Goal: Information Seeking & Learning: Learn about a topic

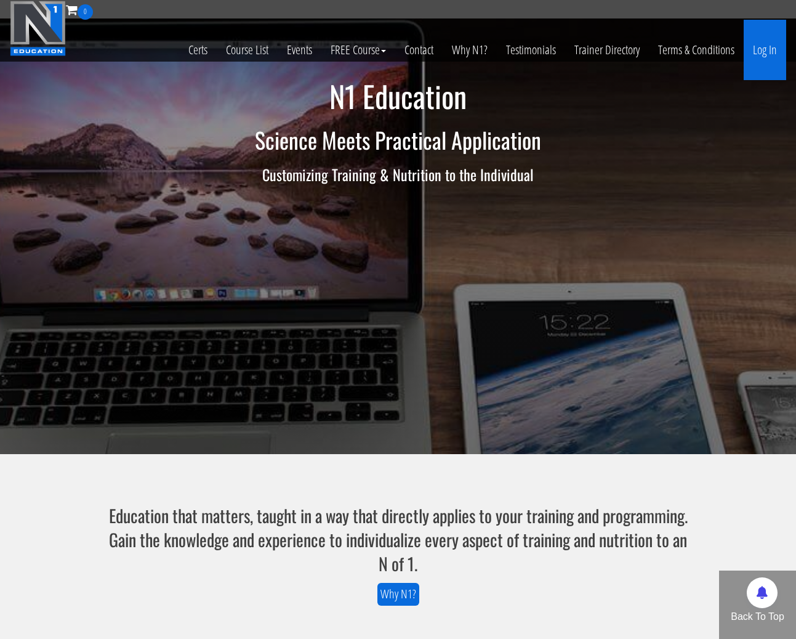
click at [772, 56] on link "Log In" at bounding box center [765, 50] width 42 height 60
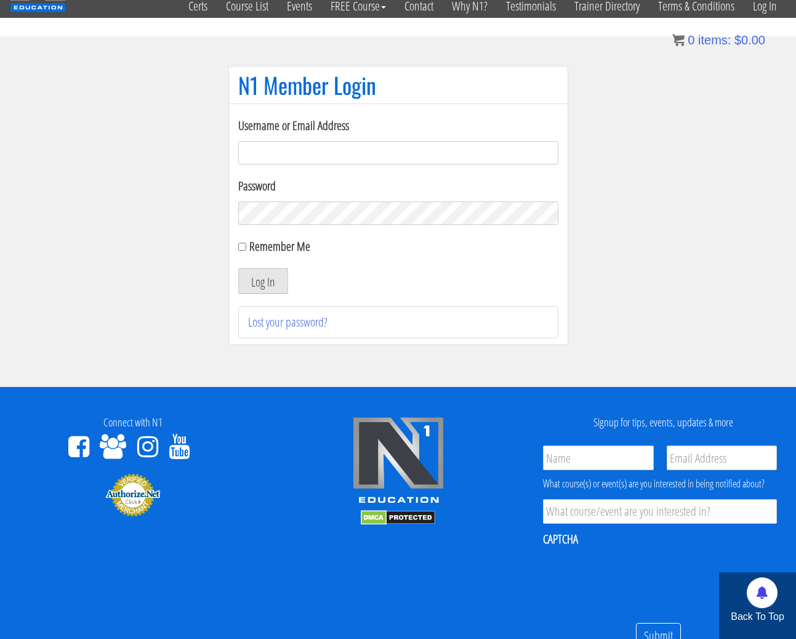
scroll to position [46, 0]
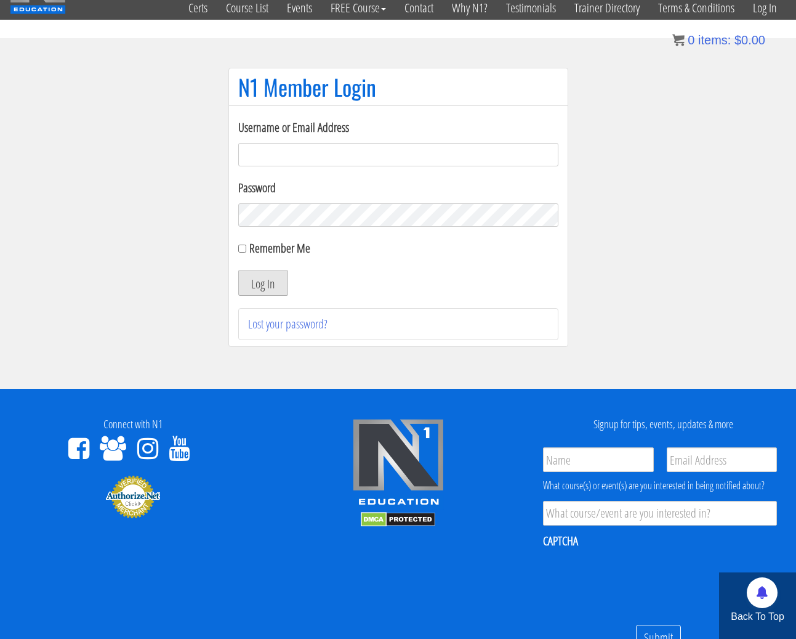
type input "[PERSON_NAME][EMAIL_ADDRESS][DOMAIN_NAME]"
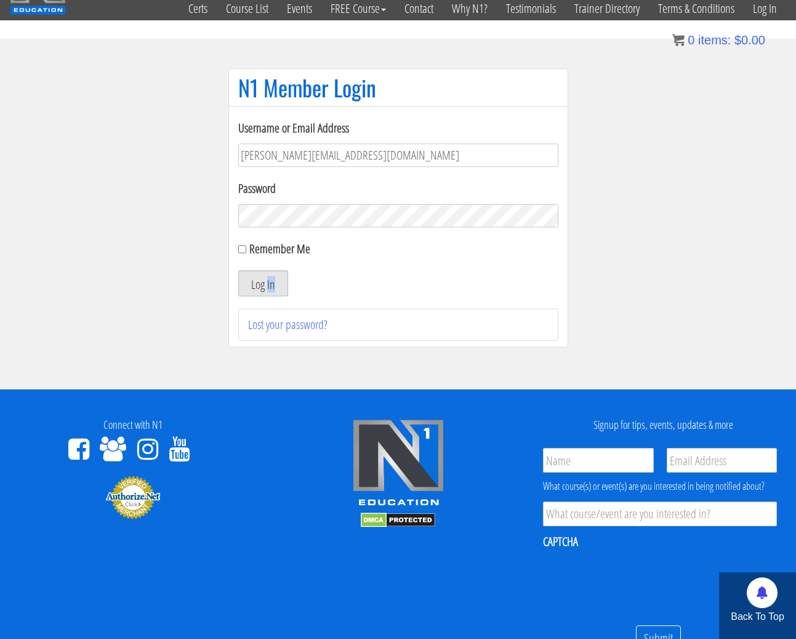
click at [270, 284] on button "Log In" at bounding box center [263, 283] width 50 height 26
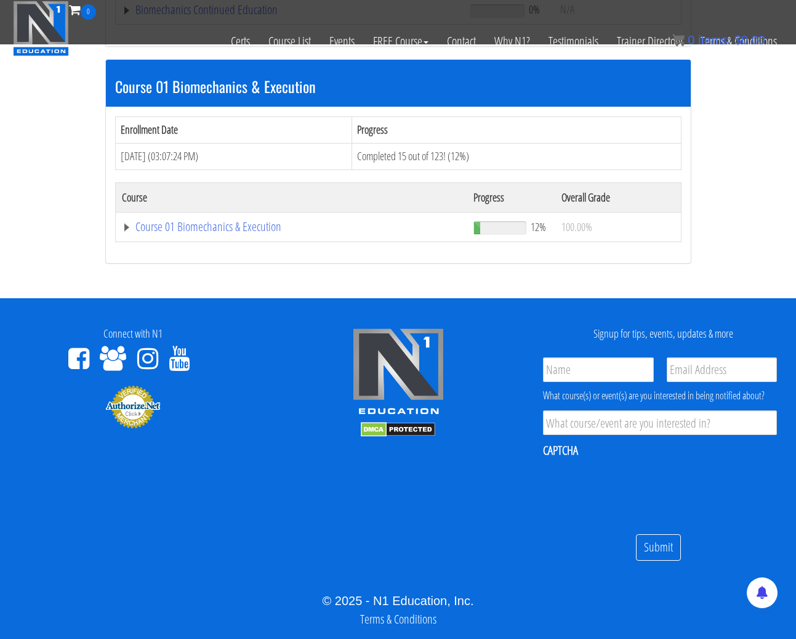
scroll to position [360, 0]
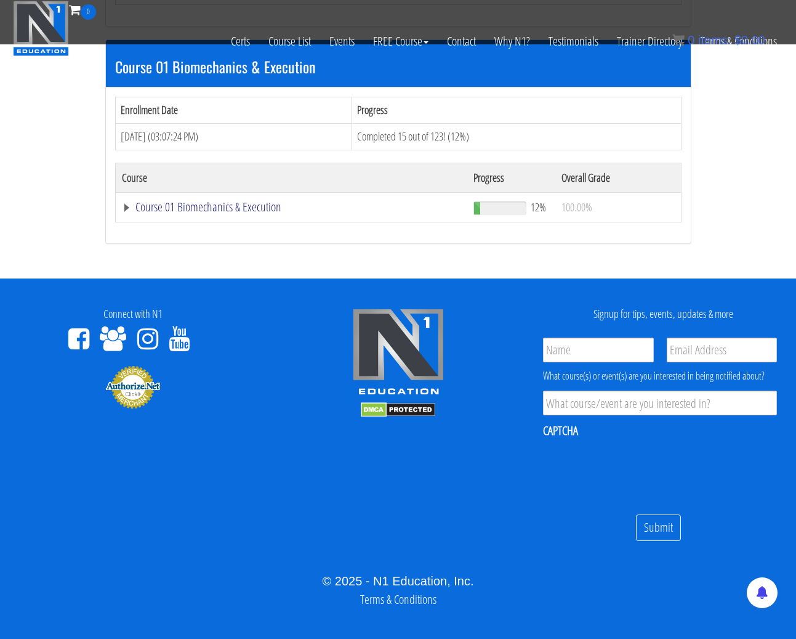
click at [222, 212] on link "Course 01 Biomechanics & Execution" at bounding box center [292, 207] width 340 height 12
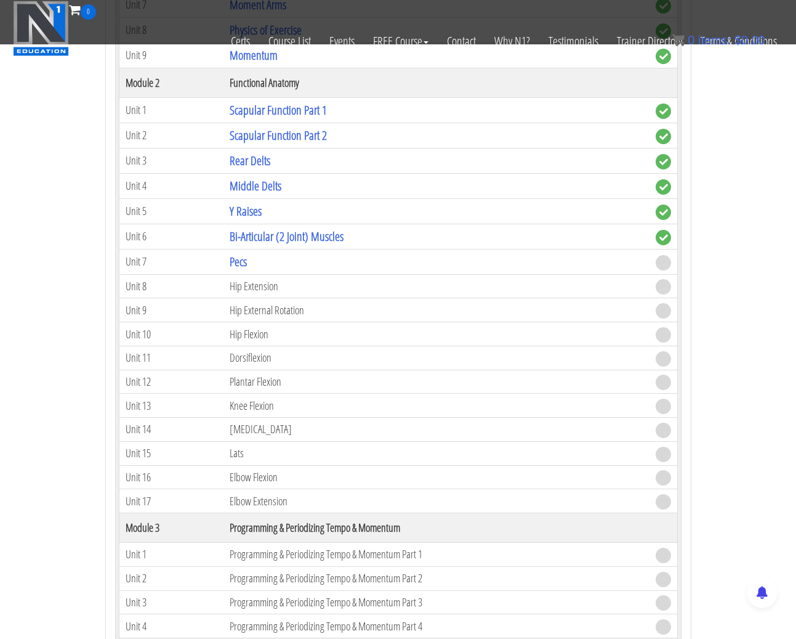
scroll to position [810, 0]
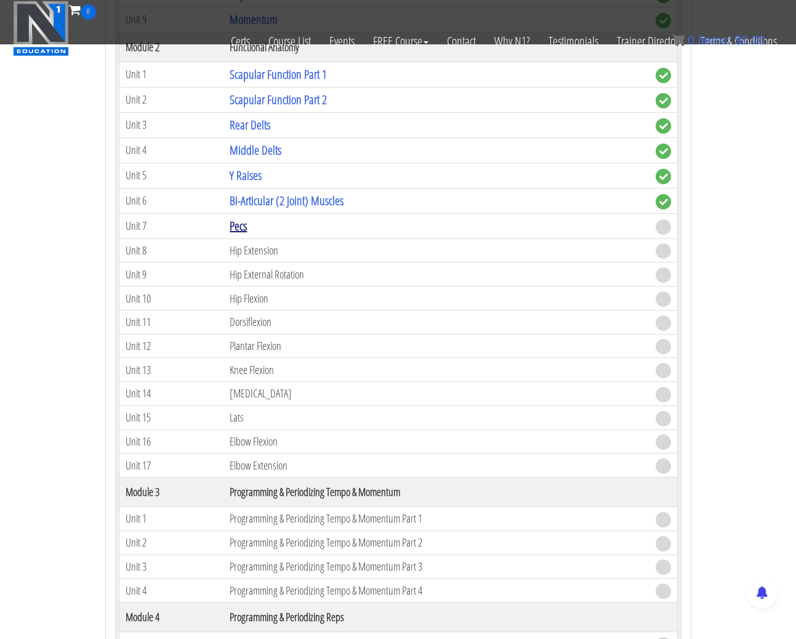
click at [241, 224] on link "Pecs" at bounding box center [238, 225] width 17 height 17
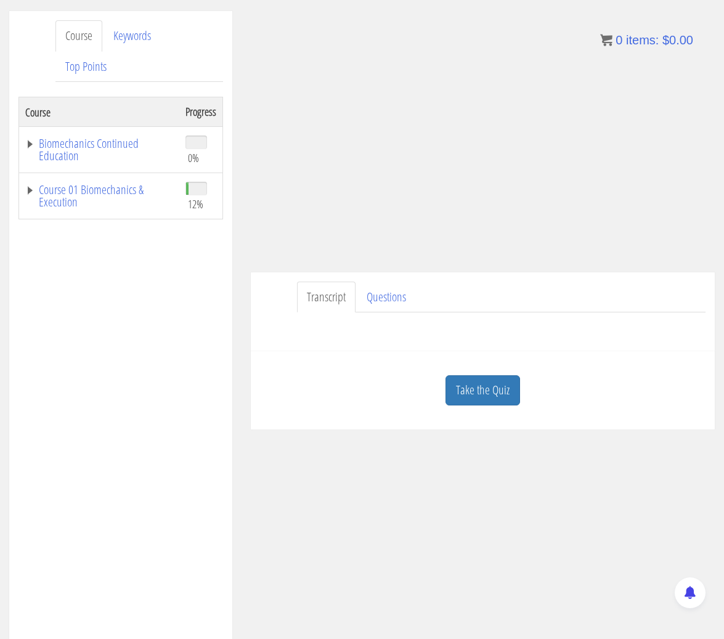
scroll to position [150, 0]
click at [483, 395] on link "Take the Quiz" at bounding box center [482, 391] width 75 height 30
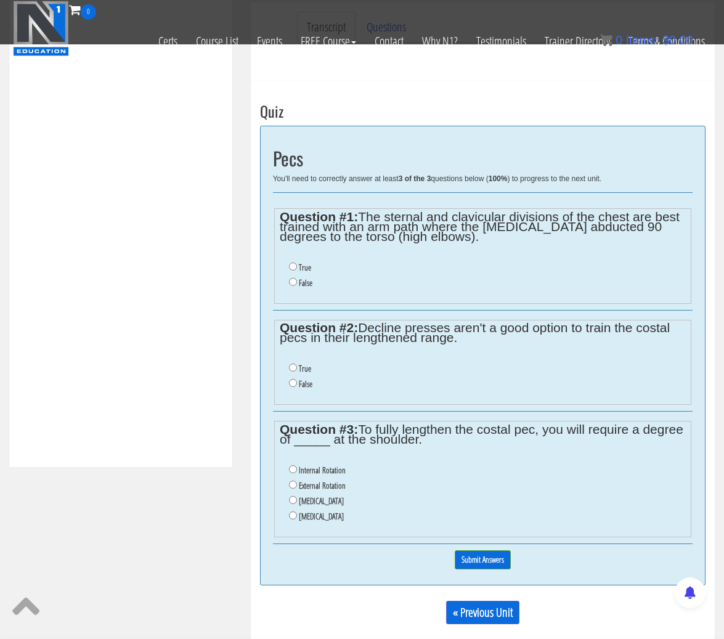
scroll to position [403, 0]
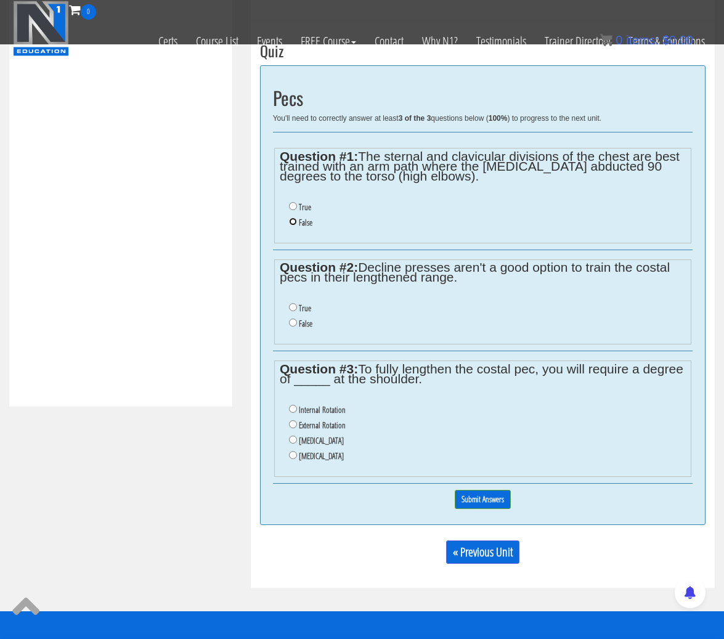
click at [290, 221] on input "False" at bounding box center [293, 221] width 8 height 8
radio input "true"
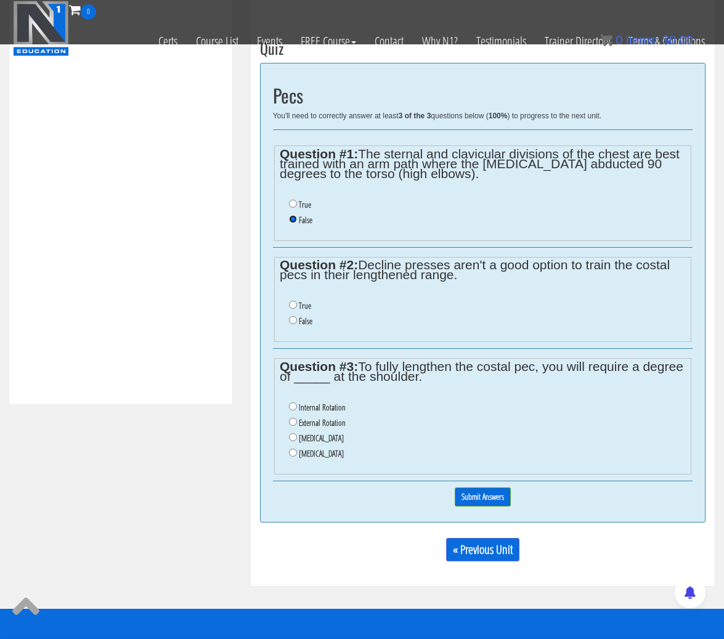
scroll to position [403, 0]
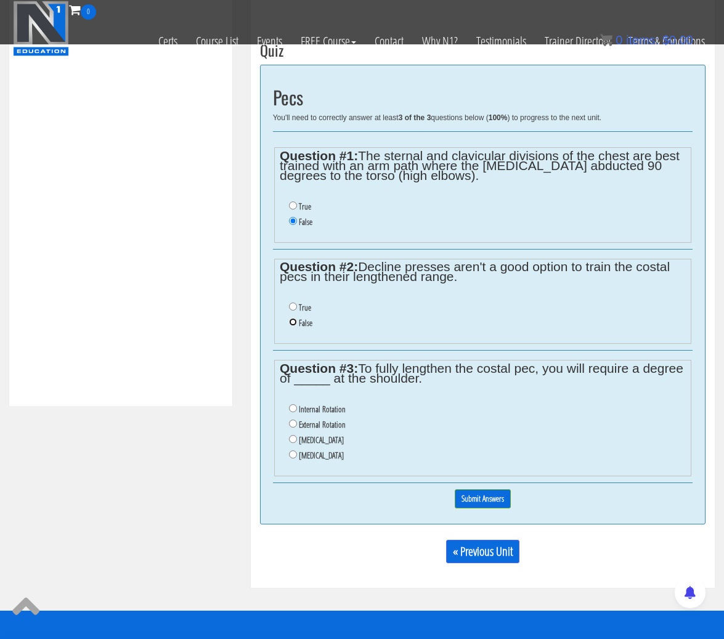
click at [292, 324] on input "False" at bounding box center [293, 322] width 8 height 8
radio input "true"
click at [291, 408] on input "Internal Rotation" at bounding box center [293, 408] width 8 height 8
radio input "true"
click at [490, 502] on input "Submit Answers" at bounding box center [482, 498] width 56 height 19
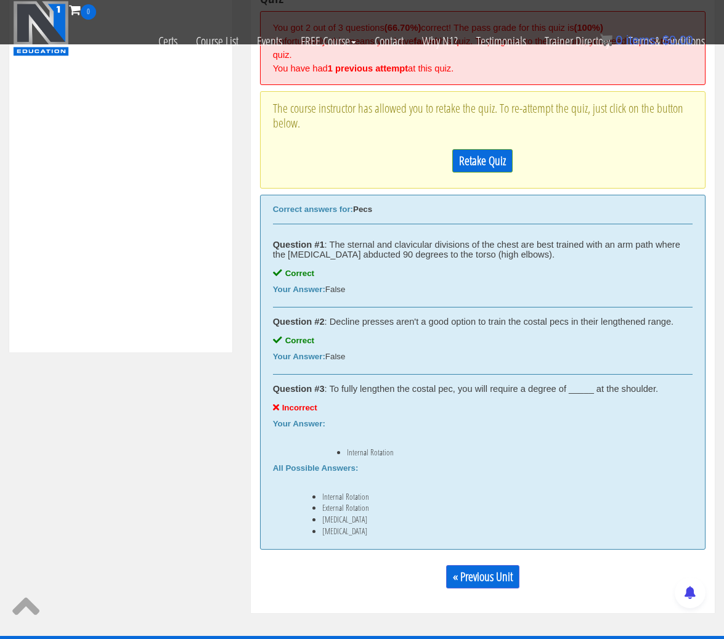
scroll to position [505, 0]
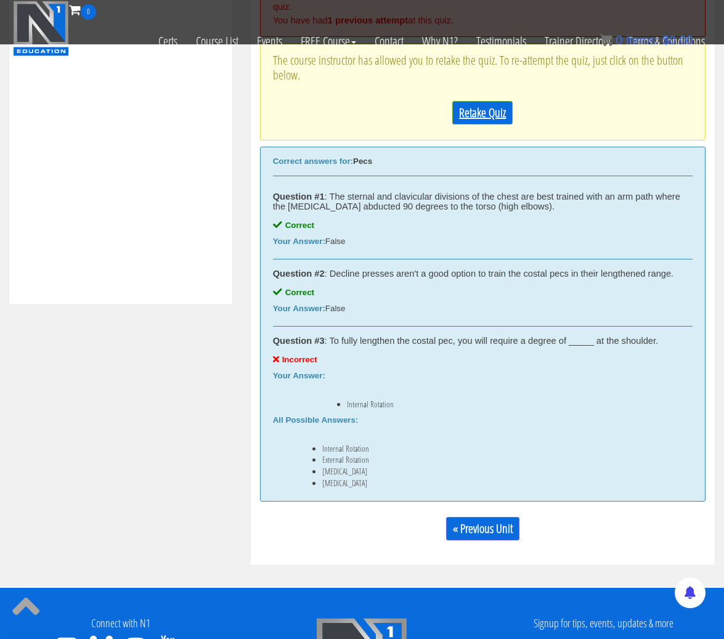
click at [497, 115] on link "Retake Quiz" at bounding box center [482, 112] width 60 height 23
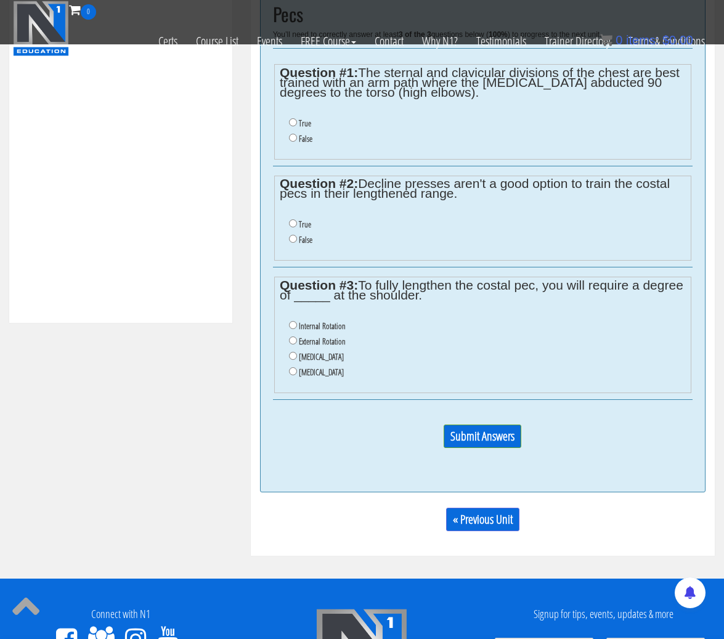
scroll to position [483, 0]
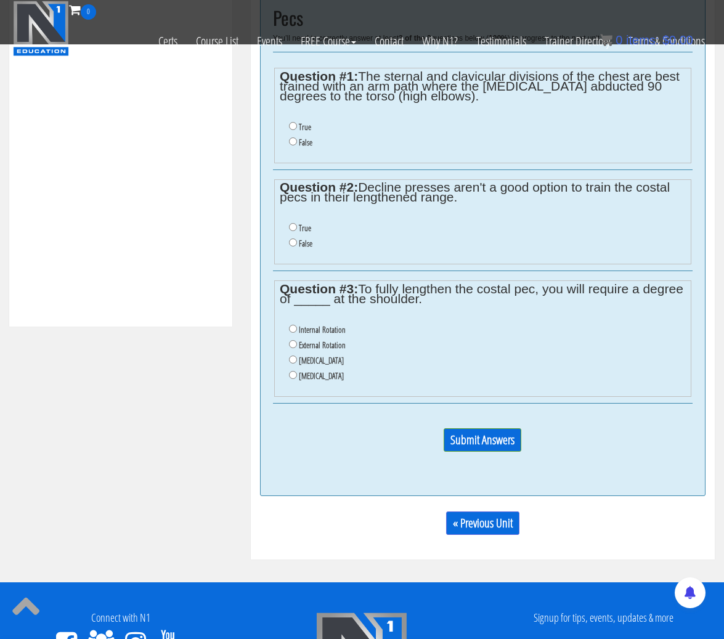
click at [288, 143] on ul "True False" at bounding box center [483, 134] width 406 height 43
click at [291, 140] on input "False" at bounding box center [293, 141] width 8 height 8
radio input "true"
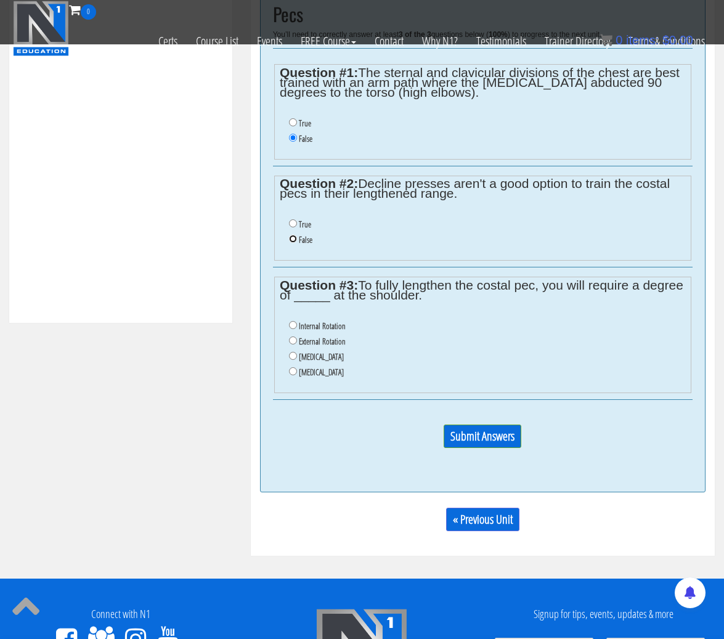
click at [294, 238] on input "False" at bounding box center [293, 239] width 8 height 8
radio input "true"
click at [294, 371] on input "Protraction" at bounding box center [293, 371] width 8 height 8
radio input "true"
click at [499, 440] on input "Submit Answers" at bounding box center [482, 435] width 78 height 23
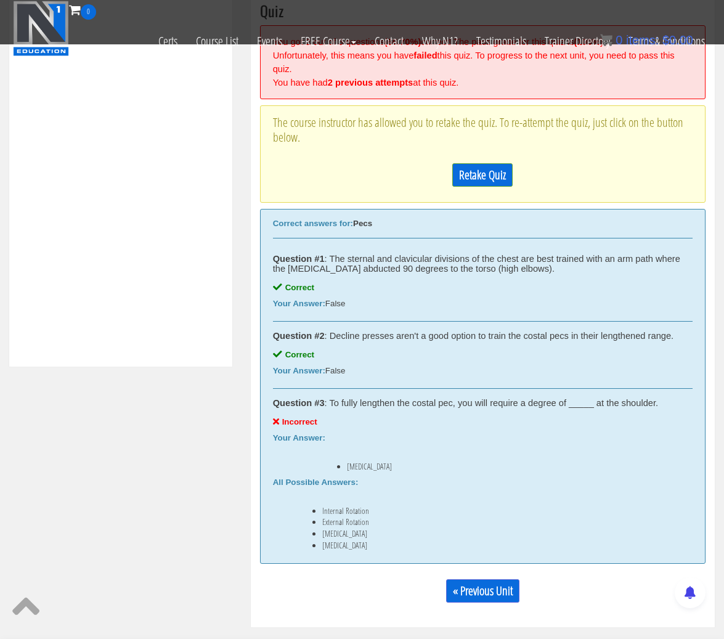
scroll to position [406, 0]
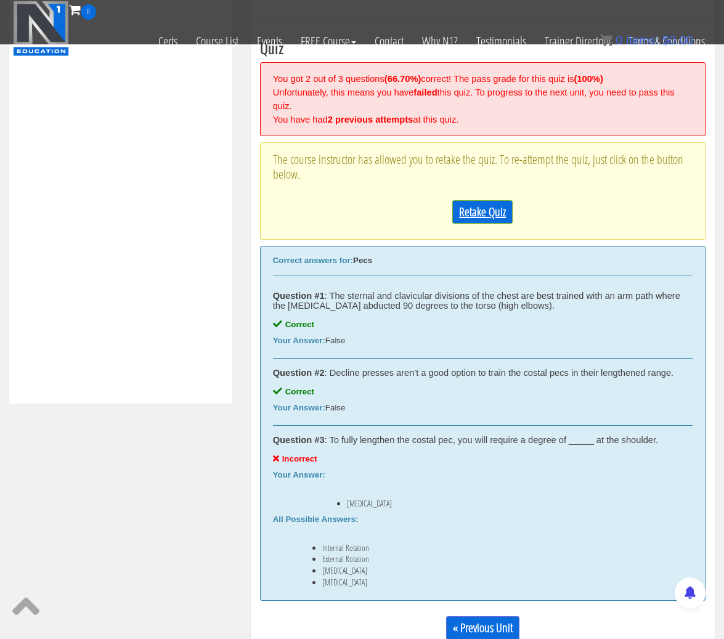
click at [491, 209] on link "Retake Quiz" at bounding box center [482, 211] width 60 height 23
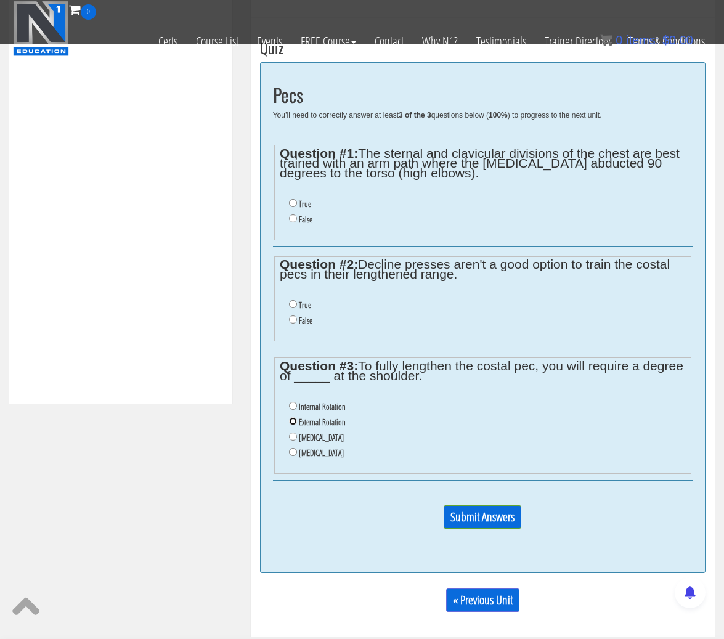
click at [292, 422] on input "External Rotation" at bounding box center [293, 421] width 8 height 8
radio input "true"
click at [290, 320] on input "False" at bounding box center [293, 319] width 8 height 8
radio input "true"
drag, startPoint x: 292, startPoint y: 218, endPoint x: 292, endPoint y: 225, distance: 6.8
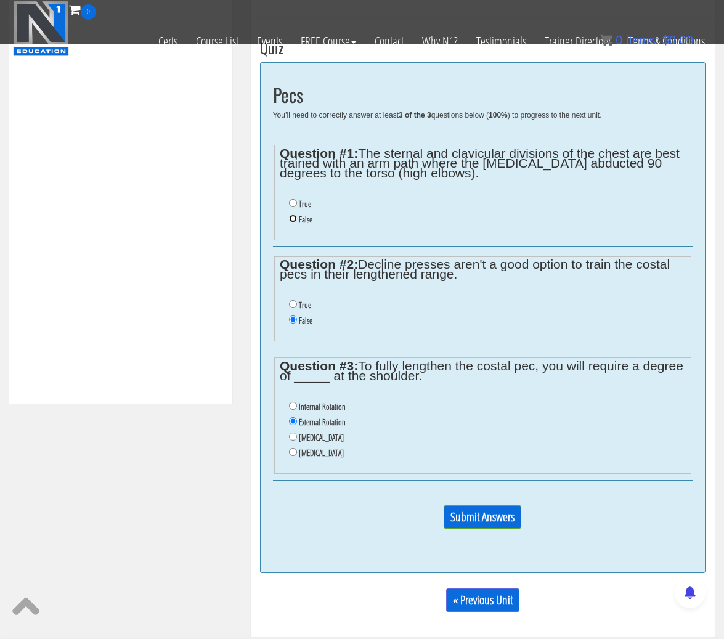
click at [292, 218] on input "False" at bounding box center [293, 218] width 8 height 8
radio input "true"
click at [496, 511] on input "Submit Answers" at bounding box center [482, 516] width 78 height 23
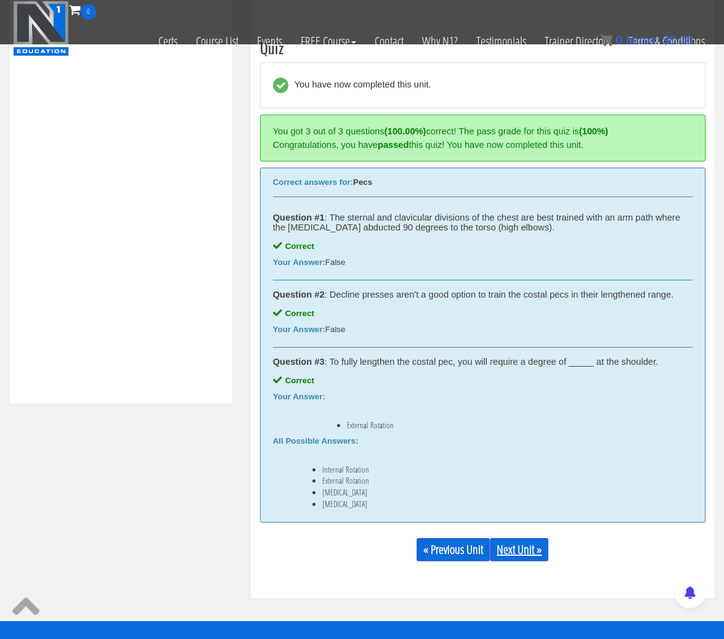
click at [507, 543] on link "Next Unit »" at bounding box center [519, 549] width 58 height 23
